Goal: Transaction & Acquisition: Purchase product/service

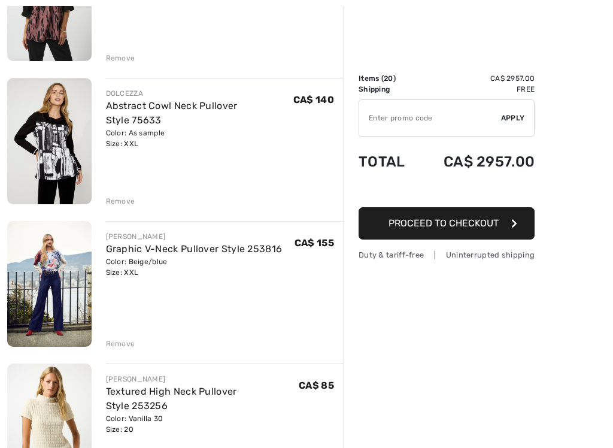
scroll to position [1796, 0]
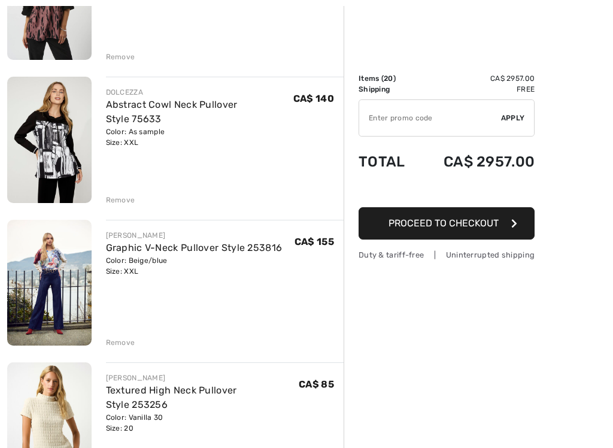
click at [44, 304] on img at bounding box center [49, 283] width 84 height 126
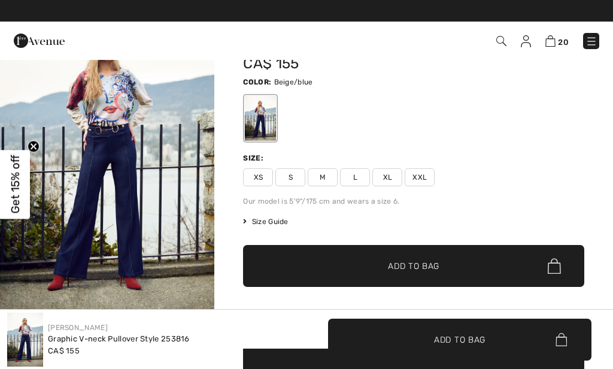
scroll to position [62, 0]
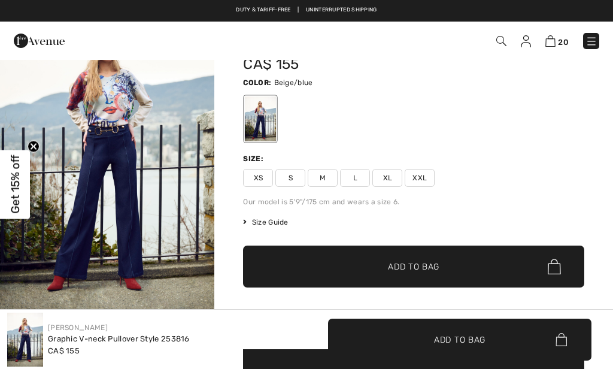
click at [102, 105] on img "1 / 5" at bounding box center [107, 158] width 214 height 322
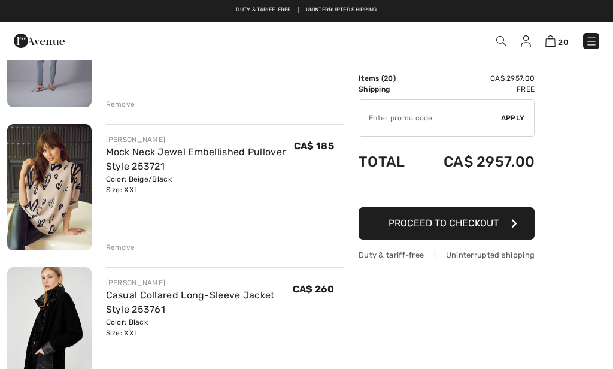
scroll to position [603, 0]
